Goal: Task Accomplishment & Management: Manage account settings

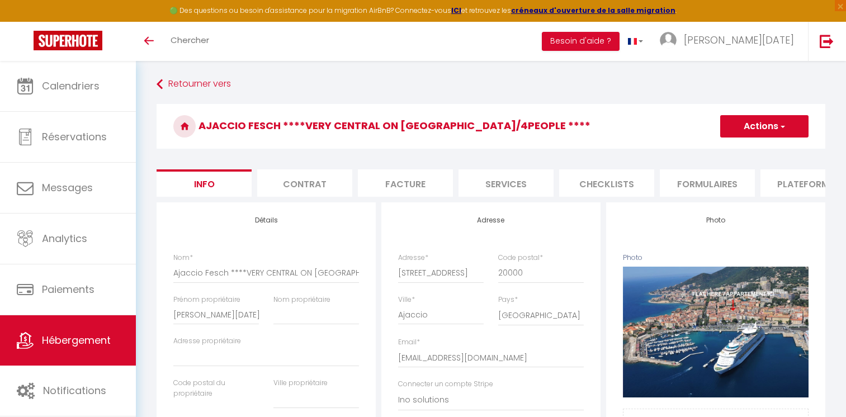
select select "4"
select select "2"
select select "1"
select select "16:00"
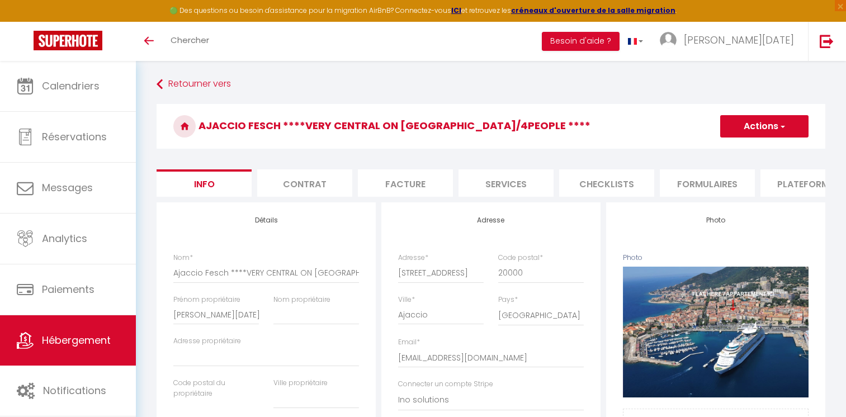
select select
select select "11:00"
select select "30"
select select "120"
select select "28"
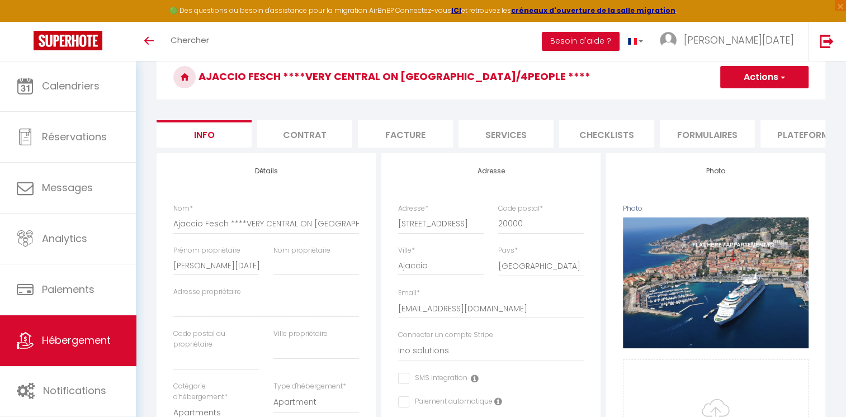
scroll to position [112, 0]
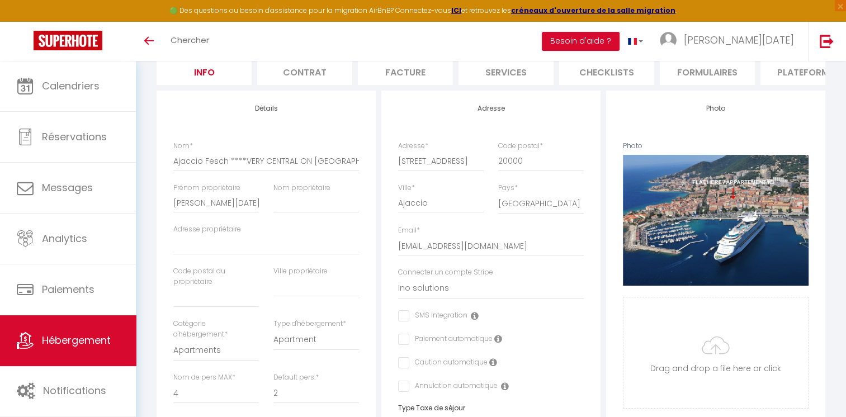
click at [112, 333] on link "Hébergement" at bounding box center [68, 340] width 136 height 50
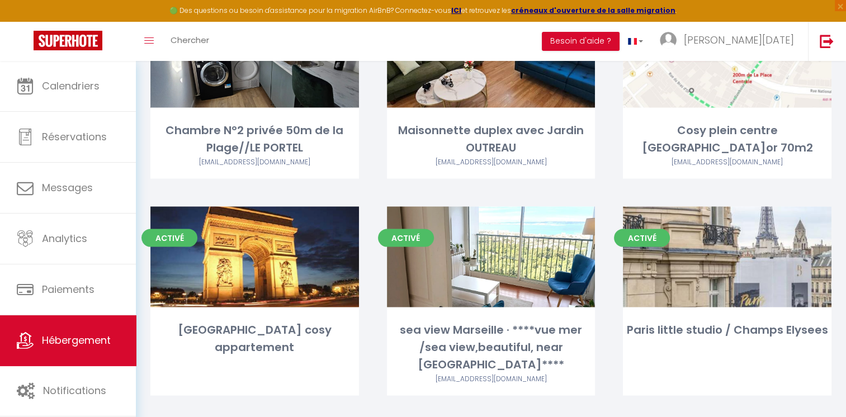
scroll to position [2375, 0]
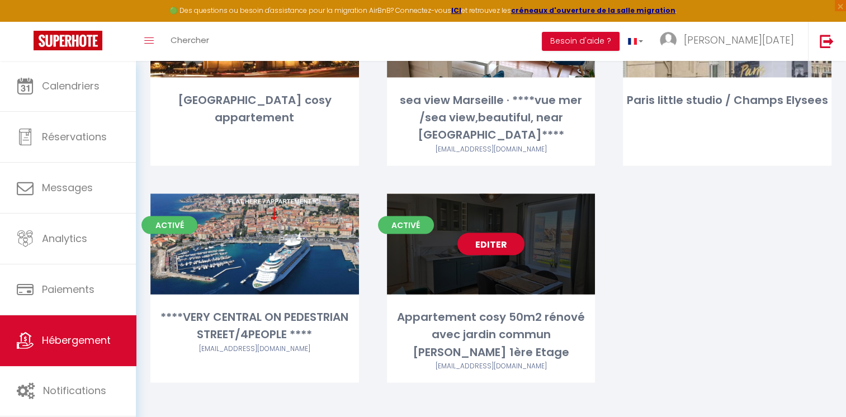
click at [491, 255] on div "Editer" at bounding box center [491, 244] width 209 height 101
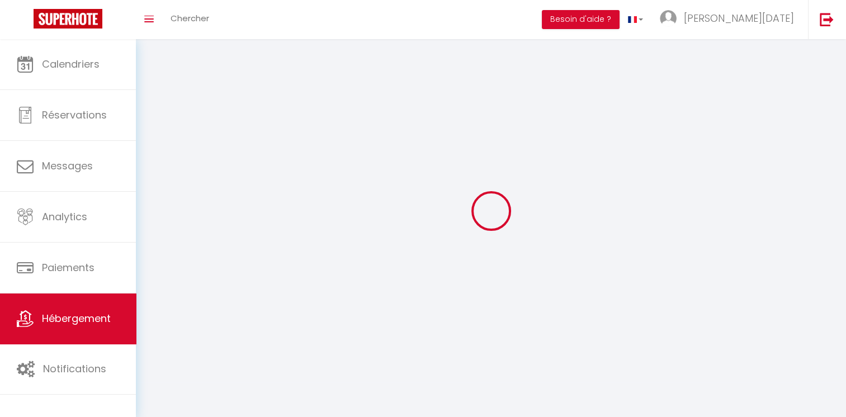
select select
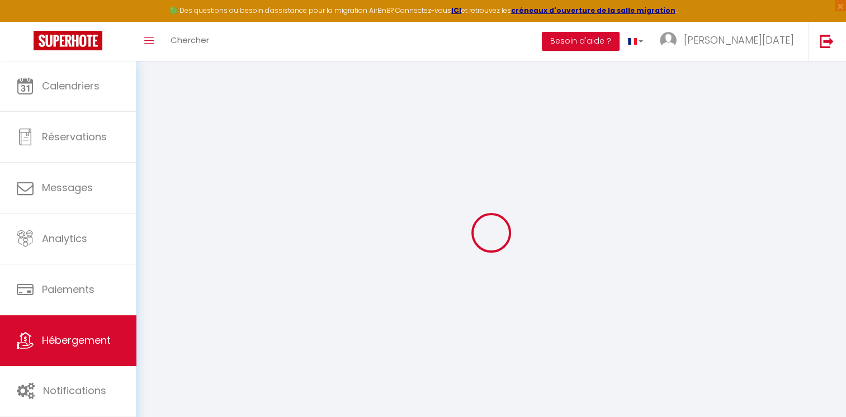
select select
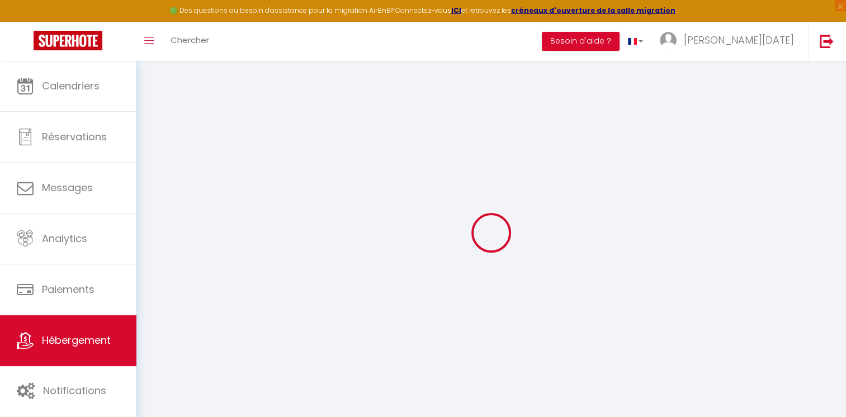
select select
type input "[PERSON_NAME][EMAIL_ADDRESS][DATE][PERSON_NAME][DOMAIN_NAME]"
type input "[EMAIL_ADDRESS][DOMAIN_NAME]"
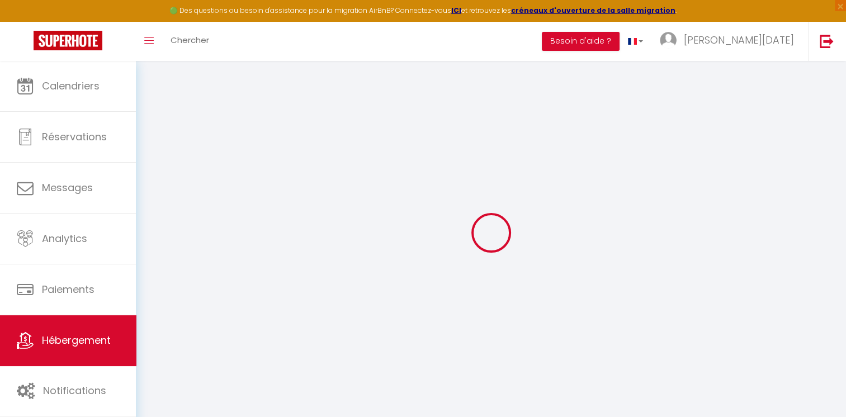
select select
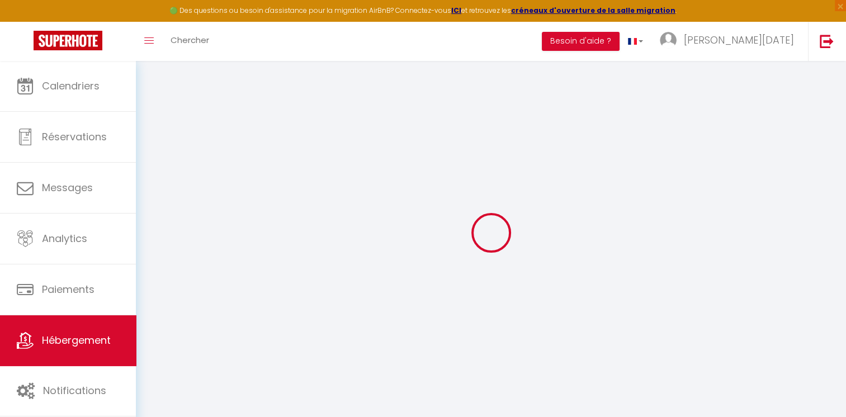
select select
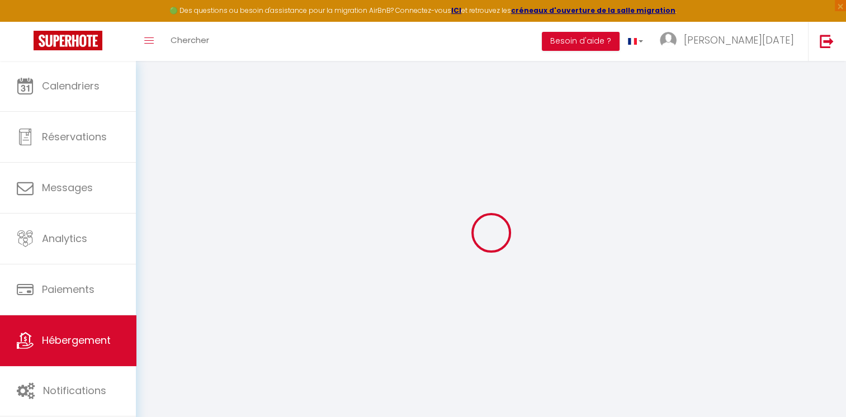
select select
checkbox input "false"
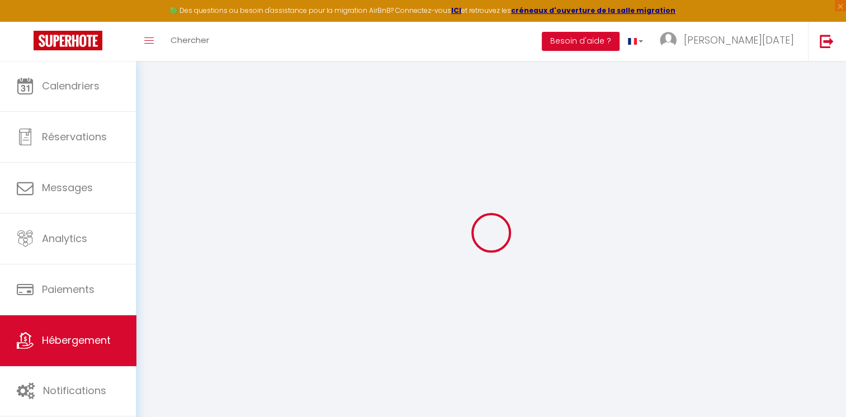
select select
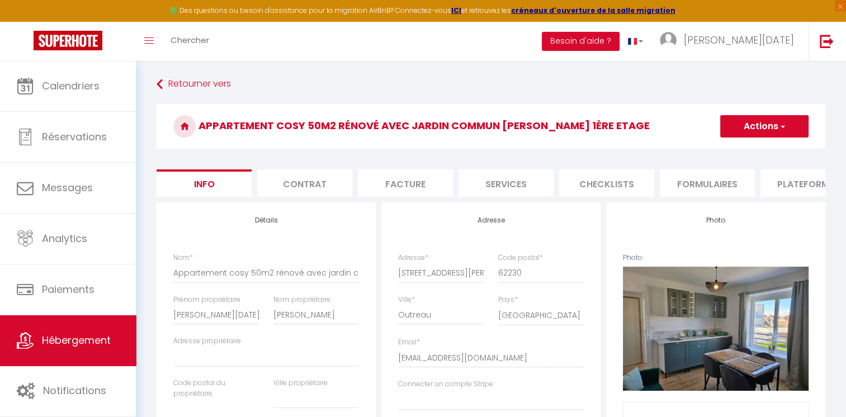
click at [696, 190] on li "Formulaires" at bounding box center [707, 182] width 95 height 27
select select
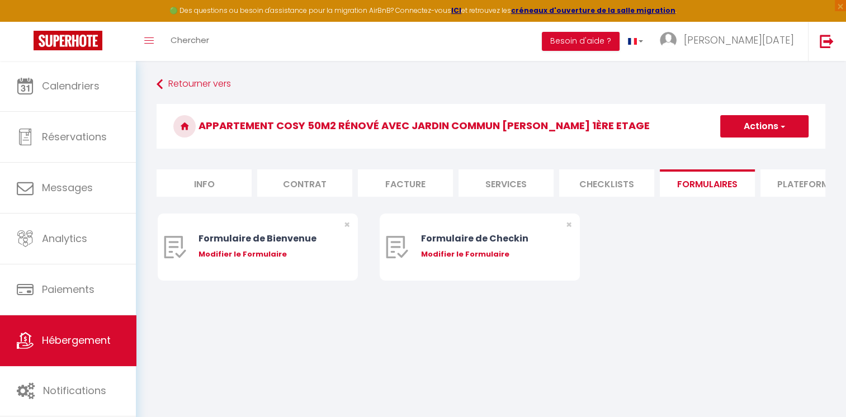
select select
click at [778, 190] on li "Plateformes" at bounding box center [807, 182] width 95 height 27
select select "365"
select select "EUR"
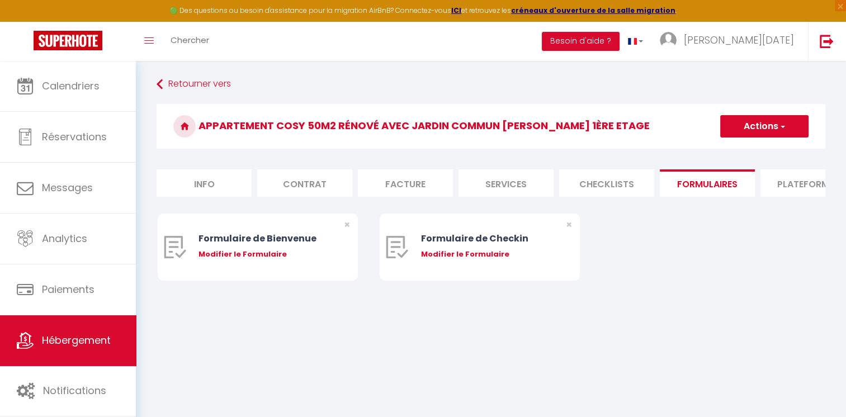
select select
select select "4971-1507007379062770981"
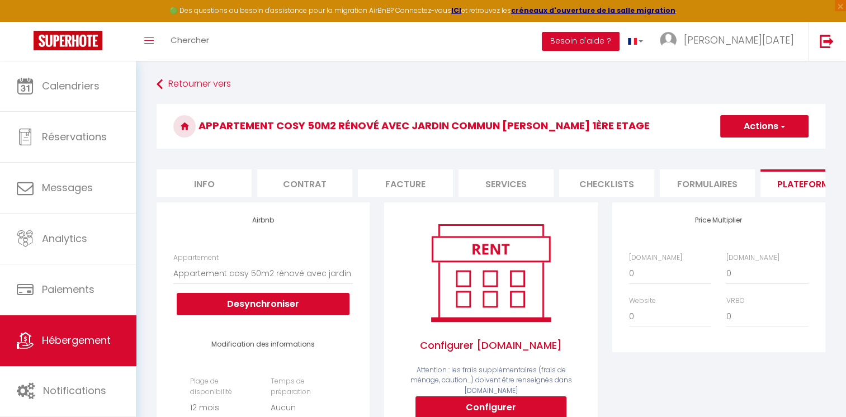
select select
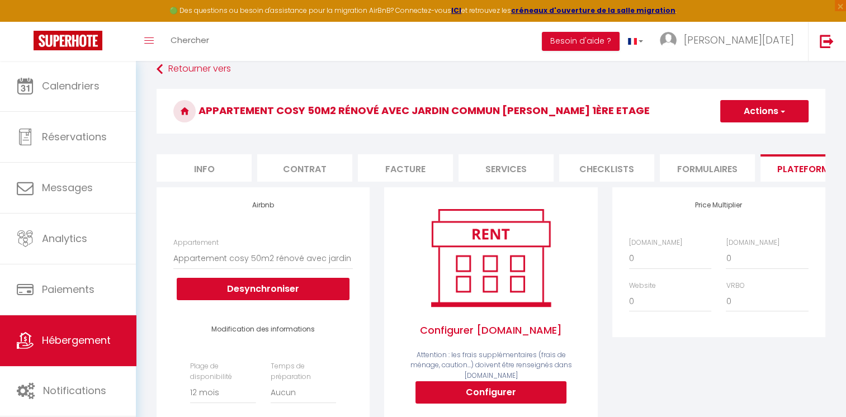
scroll to position [56, 0]
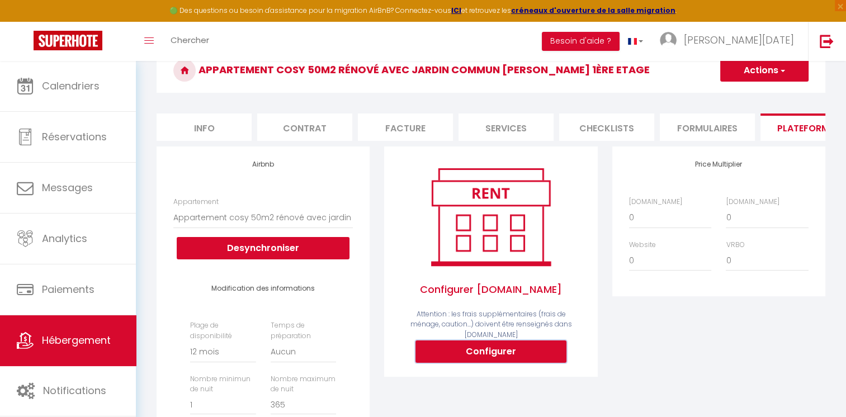
click at [461, 349] on button "Configurer" at bounding box center [490, 352] width 151 height 22
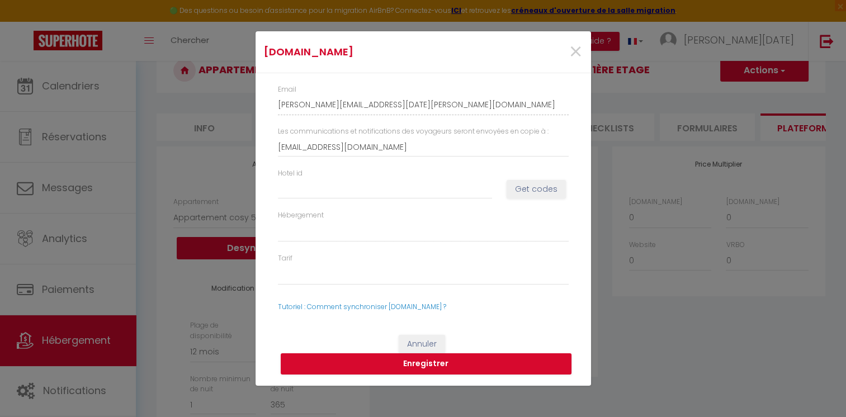
select select
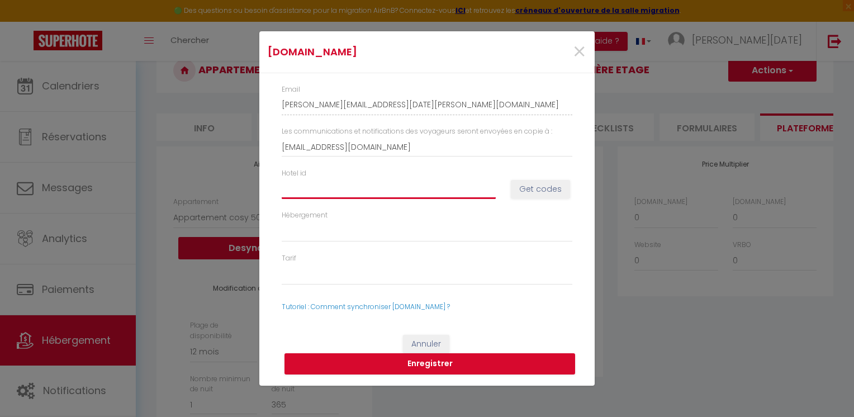
click at [399, 188] on input "Hotel id" at bounding box center [389, 189] width 214 height 20
paste input "14911422"
type input "14911422"
select select
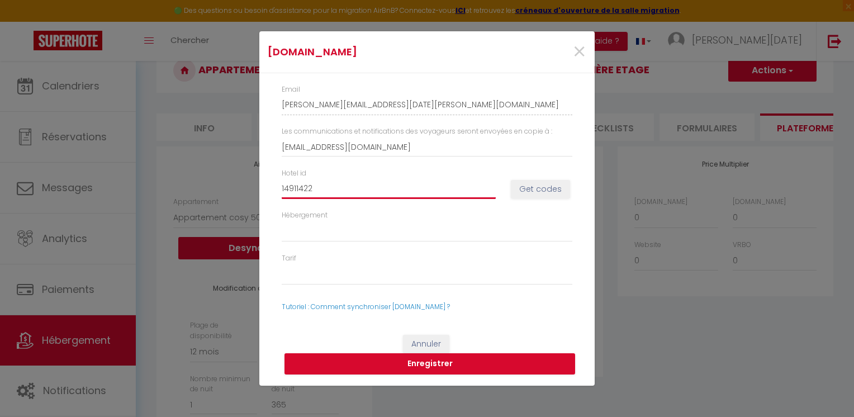
select select
type input "14911422"
click at [520, 189] on button "Get codes" at bounding box center [540, 189] width 59 height 19
select select
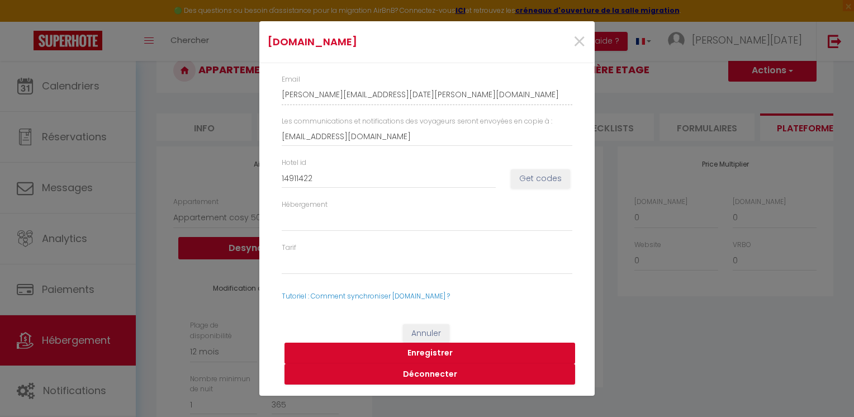
click at [427, 350] on button "Enregistrer" at bounding box center [430, 353] width 291 height 21
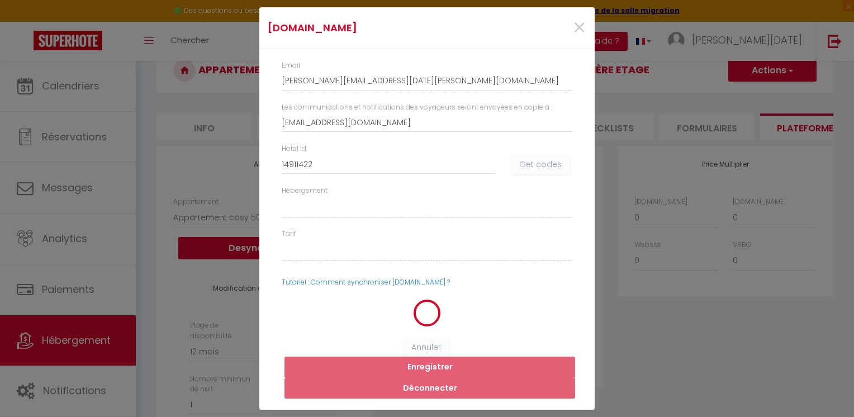
select select
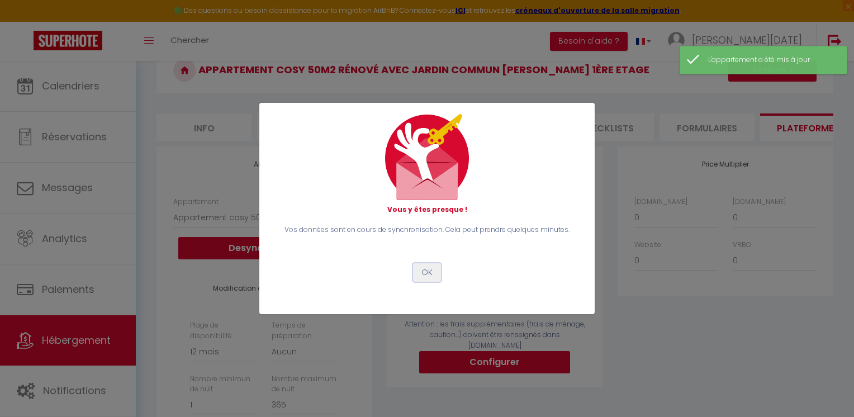
click at [434, 276] on button "OK" at bounding box center [427, 272] width 28 height 19
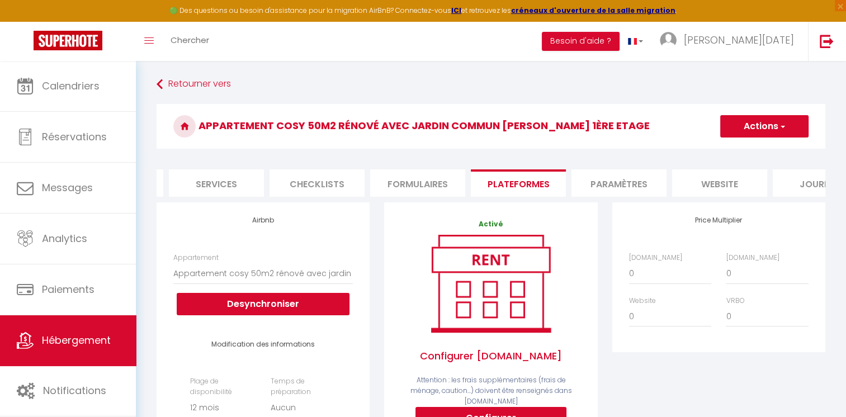
scroll to position [0, 291]
click at [725, 182] on li "website" at bounding box center [718, 182] width 95 height 27
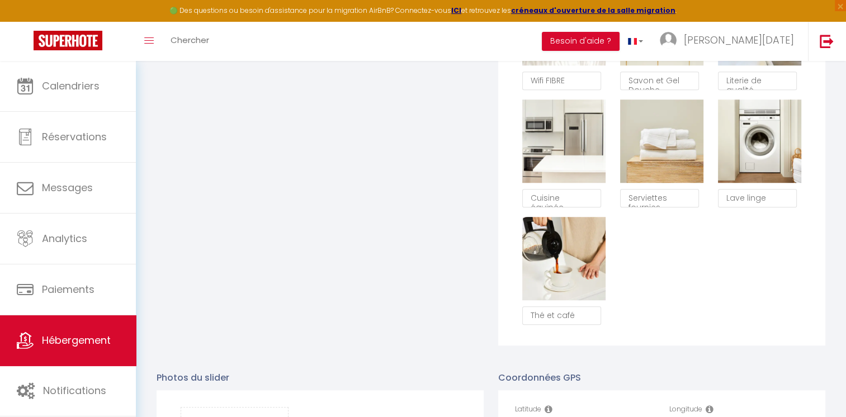
scroll to position [1062, 0]
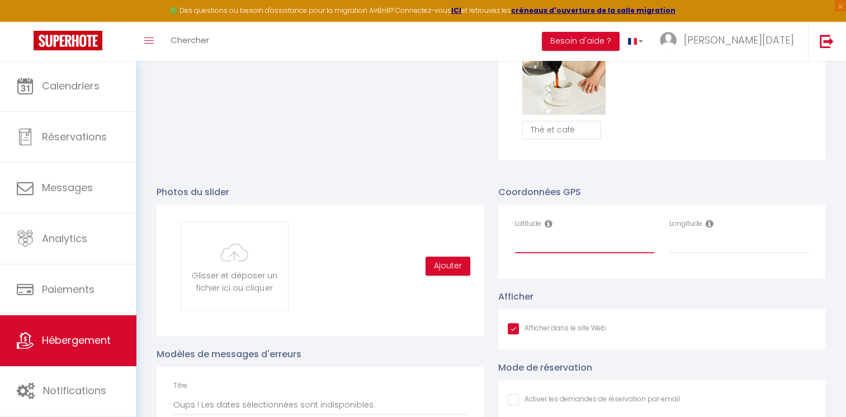
click at [547, 253] on input "Latitude" at bounding box center [584, 243] width 139 height 20
paste input "50.7114578,1.5856946"
drag, startPoint x: 598, startPoint y: 253, endPoint x: 555, endPoint y: 262, distance: 44.0
click at [555, 262] on div "Latitude 50.7114578,1.5856946" at bounding box center [585, 242] width 154 height 46
type input "50.7114578,"
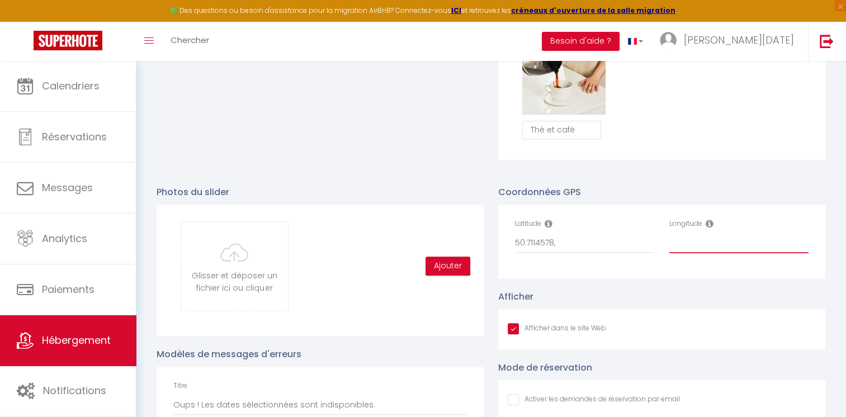
click at [684, 247] on input "Longitude" at bounding box center [738, 243] width 139 height 20
paste input "1.5856946"
type input "1.5856946"
click at [590, 253] on input "50.7114578," at bounding box center [584, 243] width 139 height 20
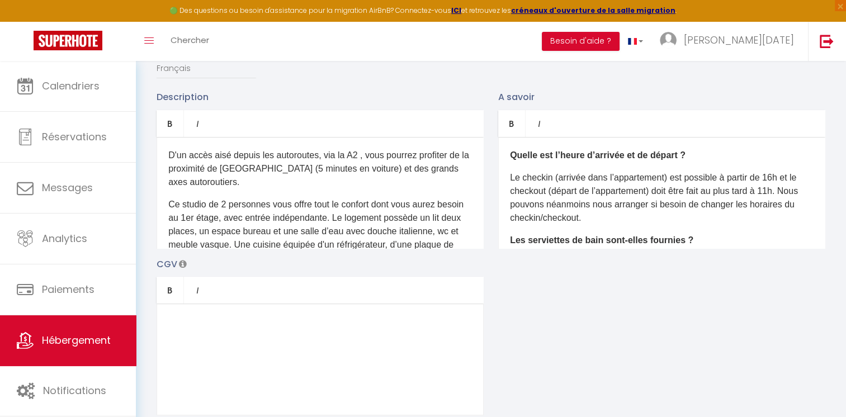
scroll to position [0, 0]
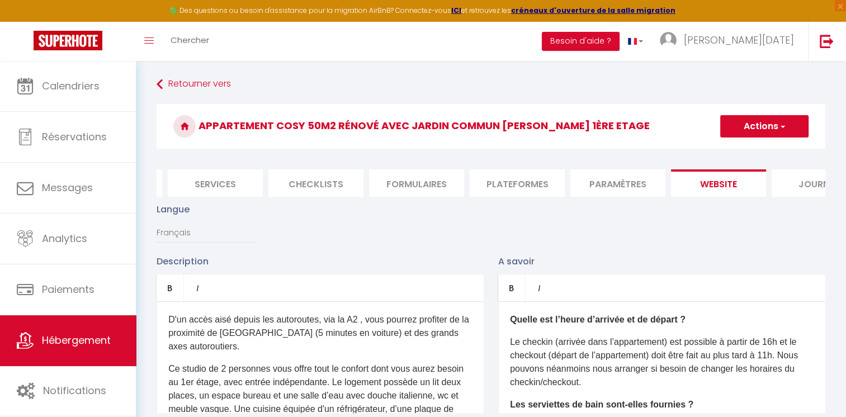
type input "50.7114578"
click at [763, 126] on button "Actions" at bounding box center [764, 126] width 88 height 22
click at [761, 143] on ul "Enregistrer" at bounding box center [763, 150] width 89 height 21
click at [765, 130] on button "Actions" at bounding box center [764, 126] width 88 height 22
click at [765, 151] on input "Enregistrer" at bounding box center [751, 150] width 41 height 11
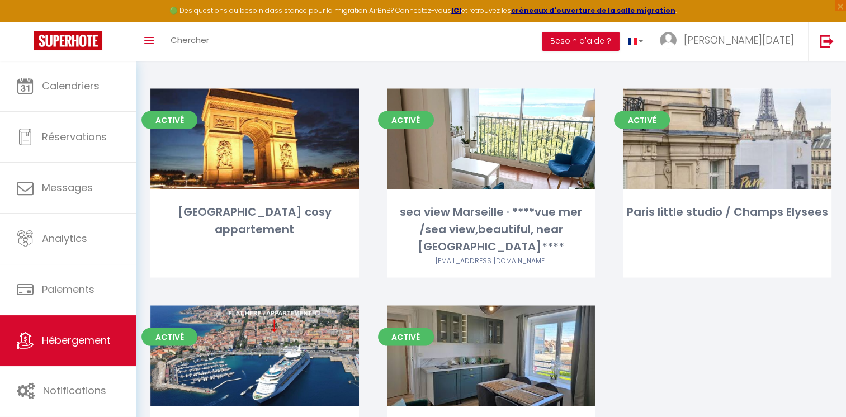
scroll to position [2375, 0]
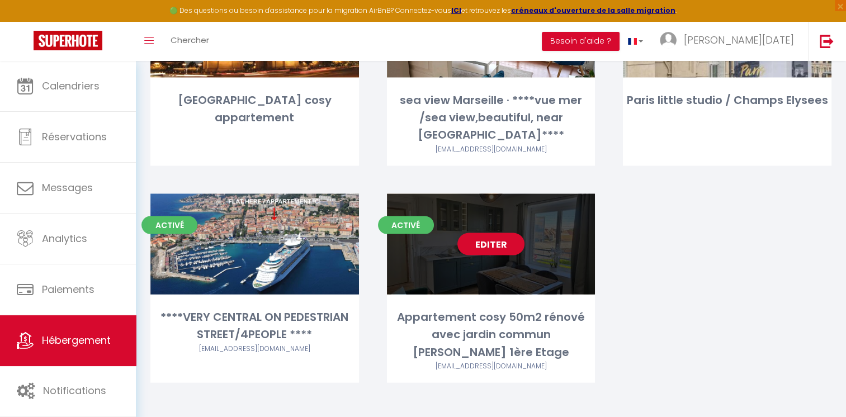
click at [488, 262] on div "Editer" at bounding box center [491, 244] width 209 height 101
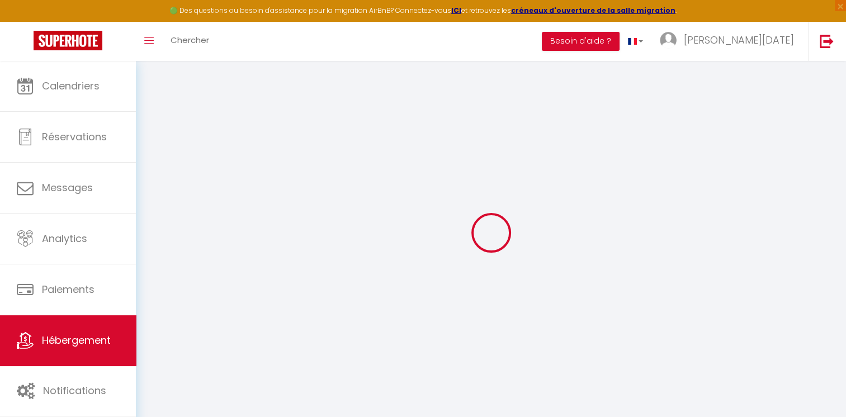
select select
checkbox input "false"
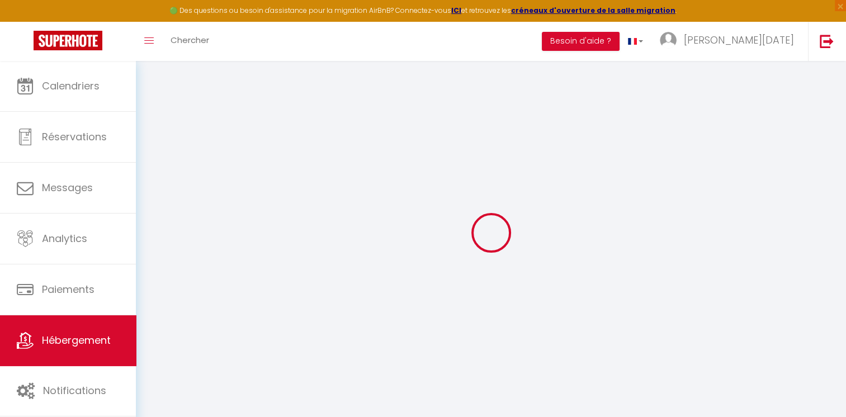
select select "365"
select select "EUR"
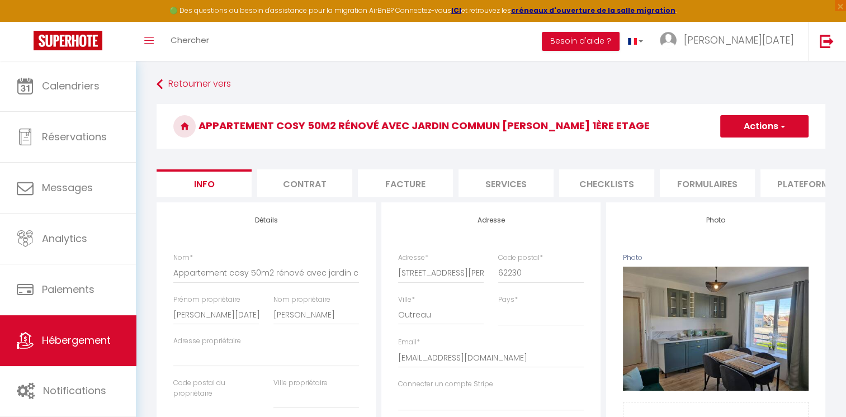
click at [711, 183] on li "Formulaires" at bounding box center [707, 182] width 95 height 27
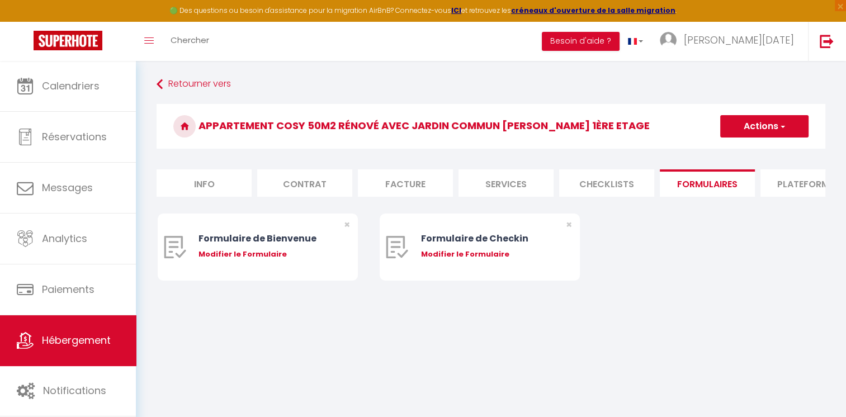
click at [788, 184] on li "Plateformes" at bounding box center [807, 182] width 95 height 27
select select
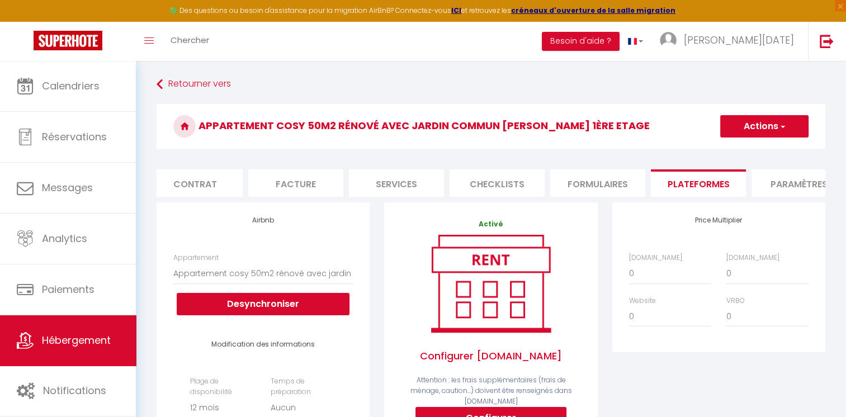
scroll to position [0, 134]
click at [767, 190] on li "Paramètres" at bounding box center [774, 182] width 95 height 27
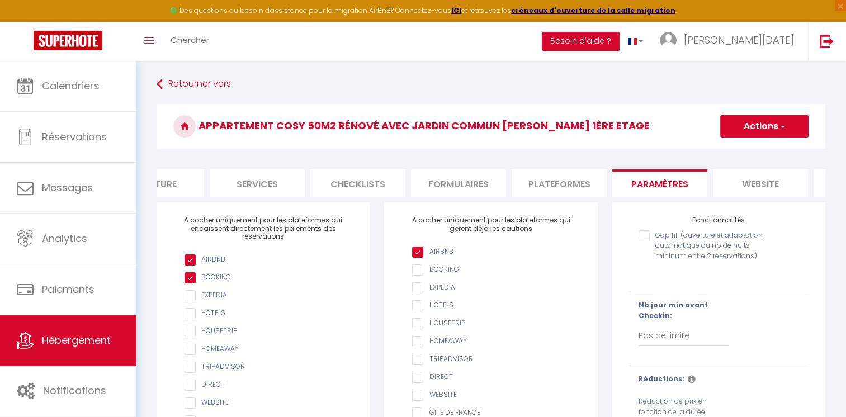
scroll to position [0, 268]
click at [728, 177] on li "website" at bounding box center [740, 182] width 95 height 27
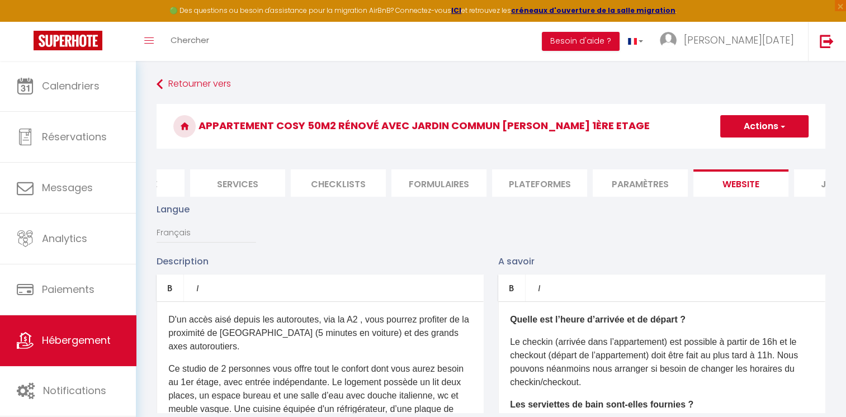
click at [237, 193] on li "Services" at bounding box center [237, 182] width 95 height 27
select select
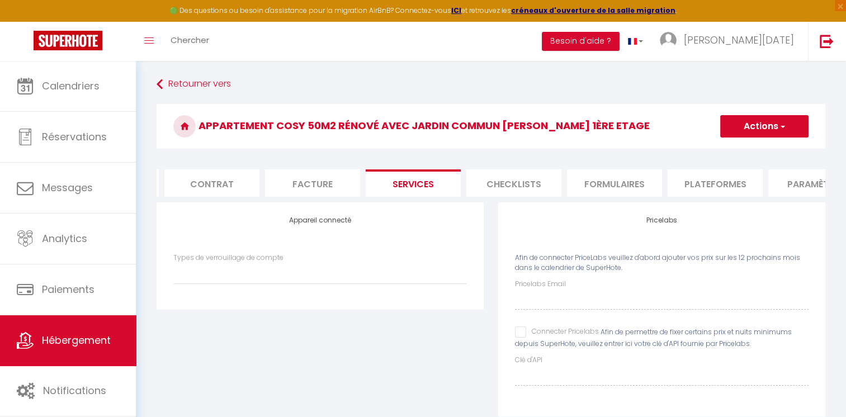
scroll to position [0, 89]
click at [527, 328] on div "Pricelabs Email Connecter Pricelabs Afin de permettre de fixer certains prix et…" at bounding box center [662, 332] width 294 height 107
click at [521, 338] on input "Connecter Pricelabs" at bounding box center [557, 332] width 84 height 11
checkbox input "true"
select select
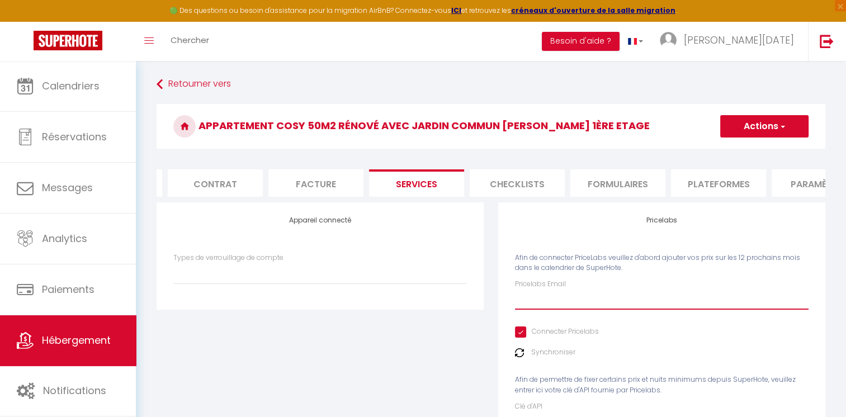
click at [538, 310] on input "Pricelabs Email" at bounding box center [662, 300] width 294 height 20
type input "[EMAIL_ADDRESS][DOMAIN_NAME]"
select select
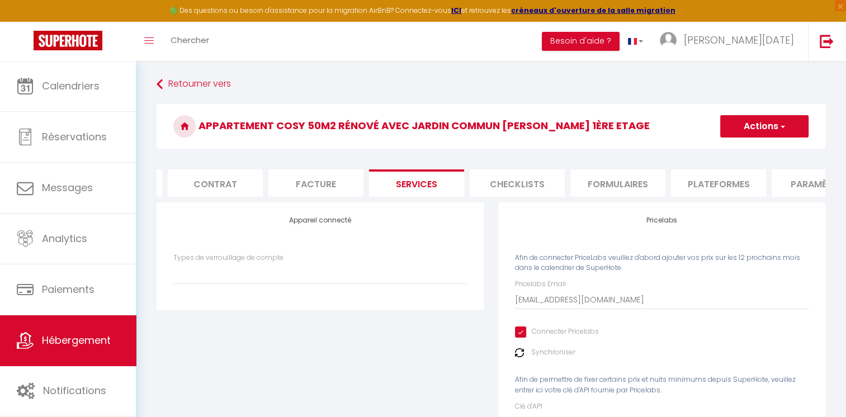
click at [743, 129] on button "Actions" at bounding box center [764, 126] width 88 height 22
click at [738, 144] on link "Enregistrer" at bounding box center [764, 151] width 88 height 15
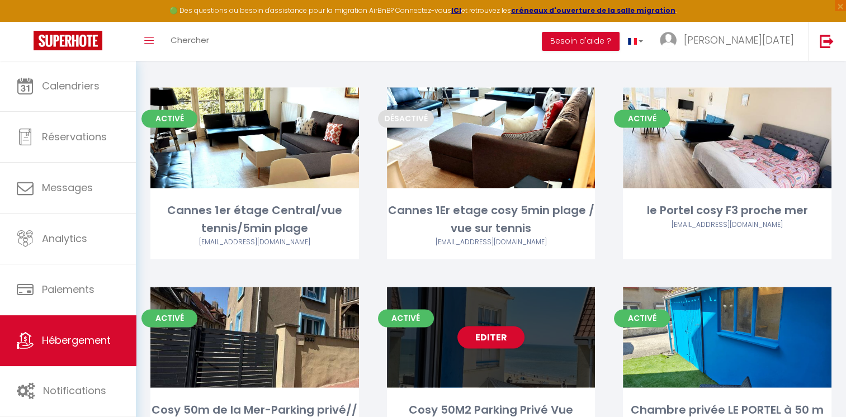
scroll to position [1648, 0]
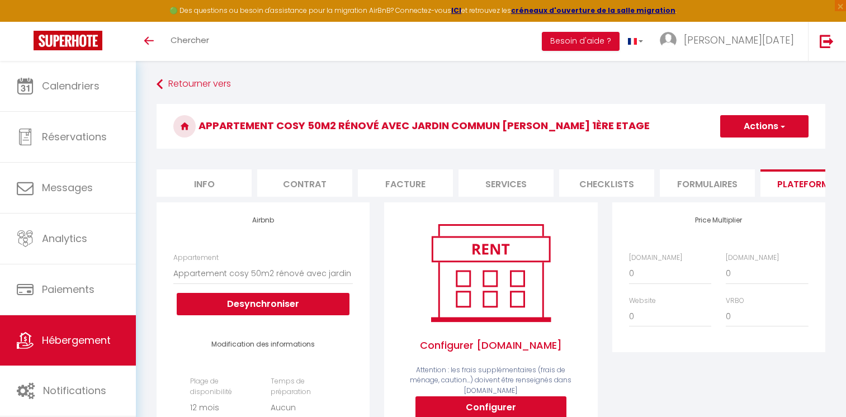
select select "4971-1507007379062770981"
select select "365"
select select "EUR"
select select
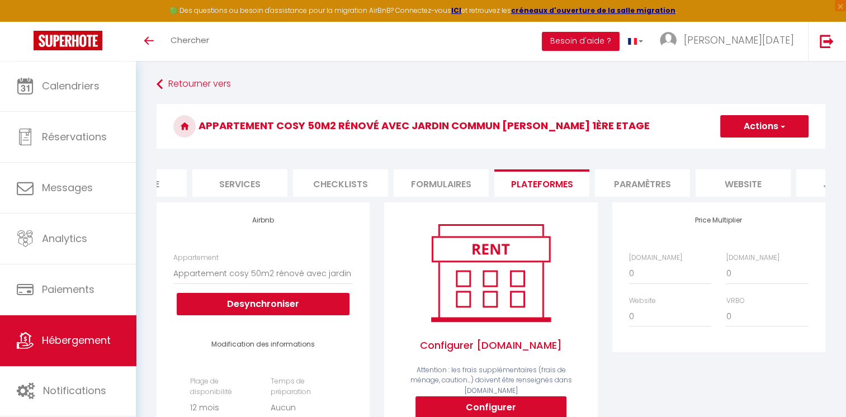
scroll to position [0, 268]
click at [752, 182] on li "website" at bounding box center [740, 182] width 95 height 27
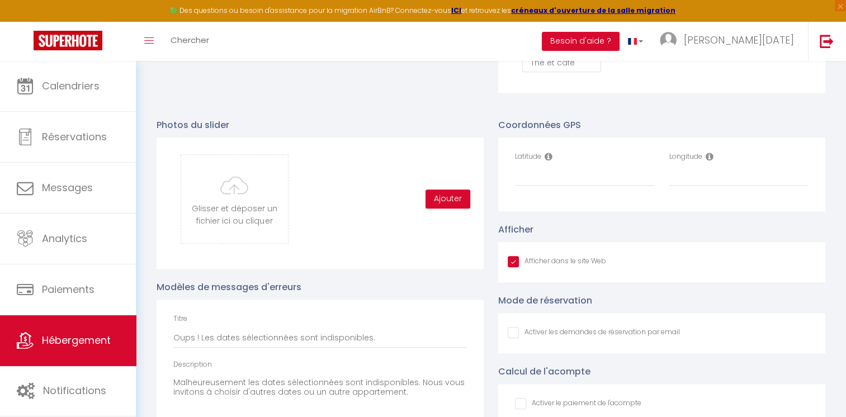
scroll to position [1126, 0]
